Goal: Transaction & Acquisition: Download file/media

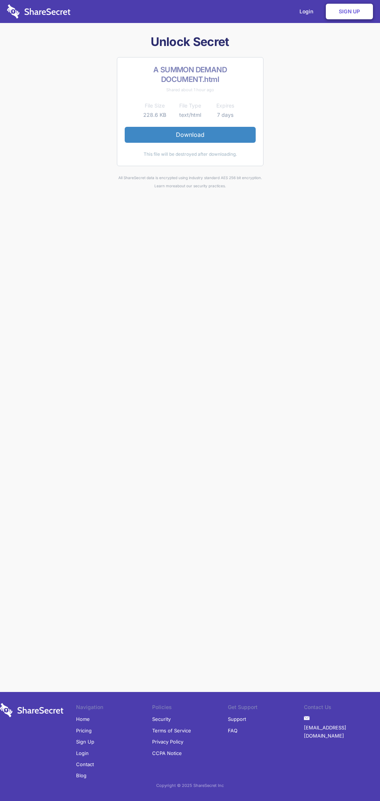
click at [190, 135] on link "Download" at bounding box center [190, 135] width 131 height 16
